Goal: Book appointment/travel/reservation

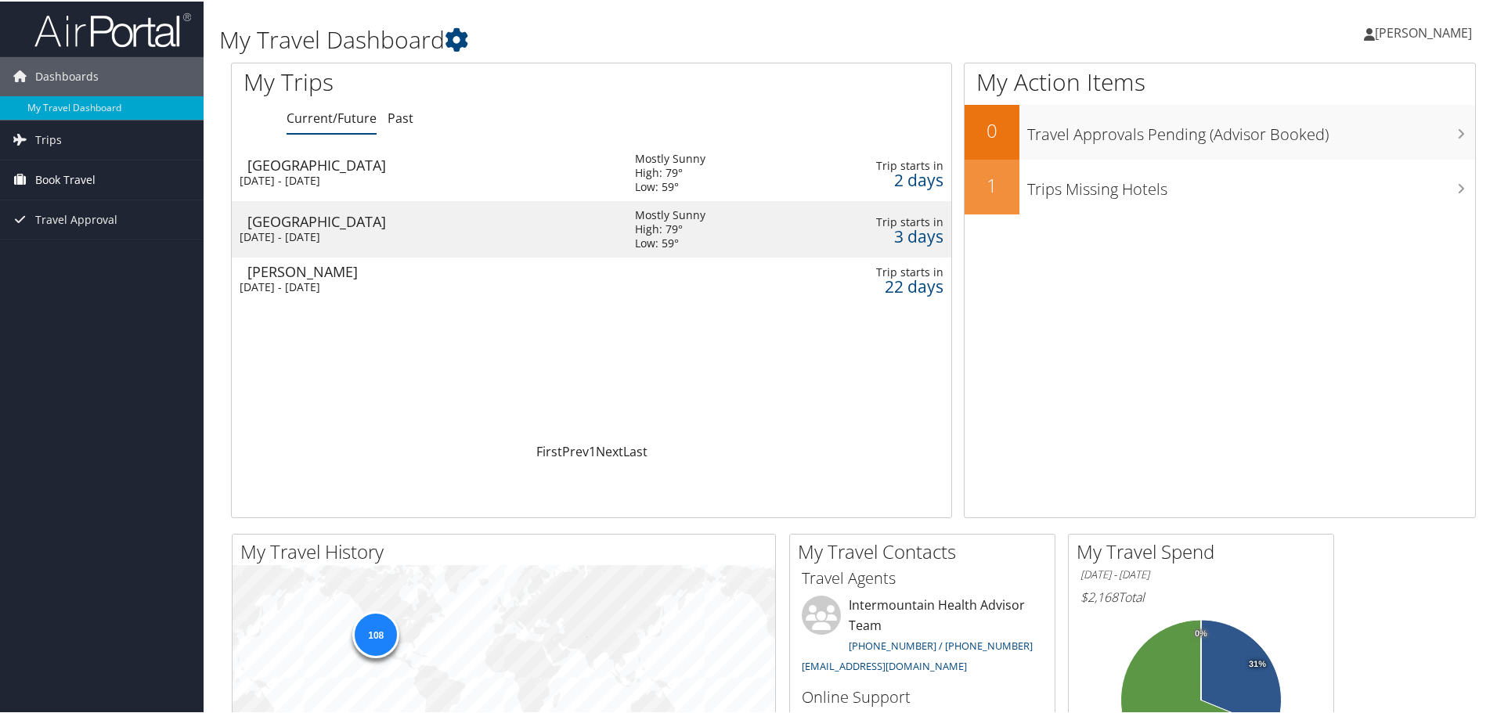
click at [78, 184] on span "Book Travel" at bounding box center [65, 178] width 60 height 39
click at [77, 251] on link "Book/Manage Online Trips" at bounding box center [102, 256] width 204 height 23
